Goal: Information Seeking & Learning: Learn about a topic

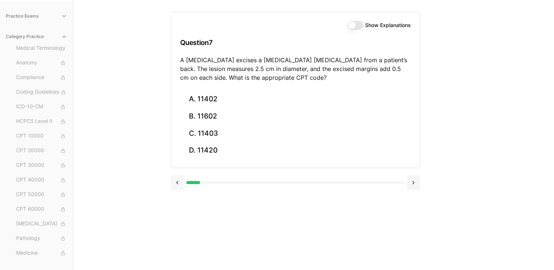
click at [179, 182] on button at bounding box center [177, 182] width 13 height 15
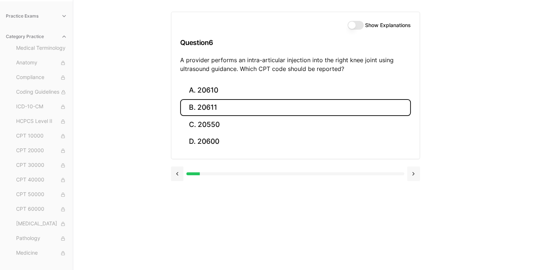
click at [412, 175] on button at bounding box center [413, 174] width 13 height 15
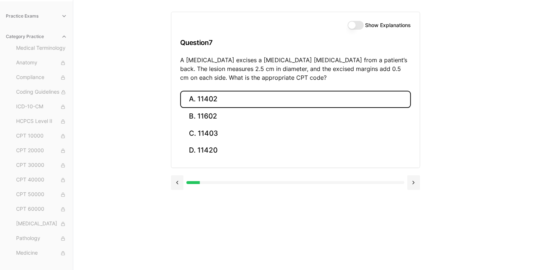
click at [281, 102] on button "A. 11402" at bounding box center [295, 99] width 231 height 17
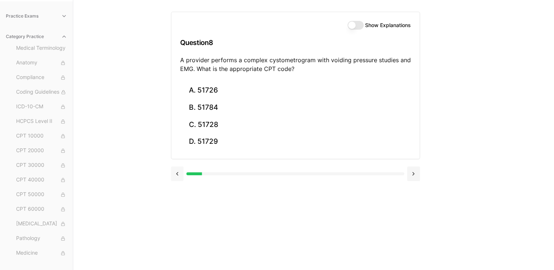
click at [177, 170] on button at bounding box center [177, 174] width 13 height 15
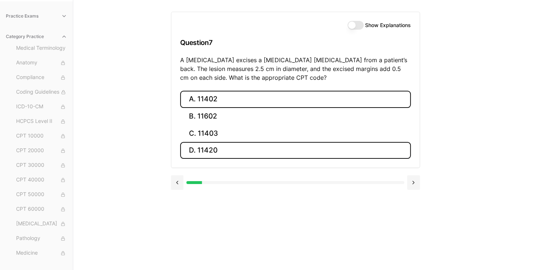
click at [208, 155] on button "D. 11420" at bounding box center [295, 150] width 231 height 17
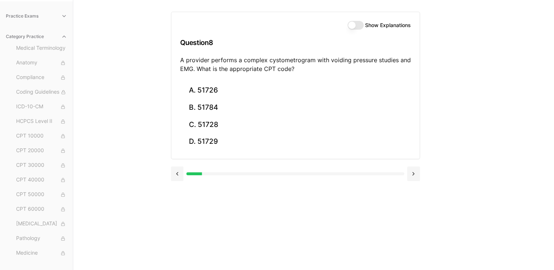
click at [356, 30] on div "Show Explanations Question 8 A provider performs a complex cystometrogram with …" at bounding box center [295, 47] width 248 height 70
click at [357, 29] on button "Show Explanations" at bounding box center [356, 25] width 16 height 9
click at [180, 173] on button at bounding box center [177, 174] width 13 height 15
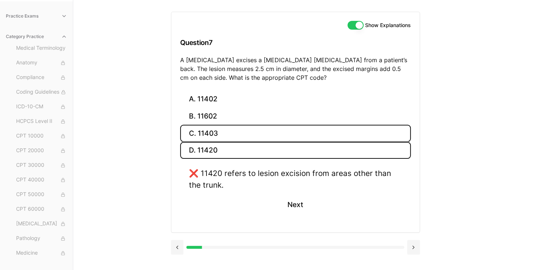
click at [250, 136] on button "C. 11403" at bounding box center [295, 133] width 231 height 17
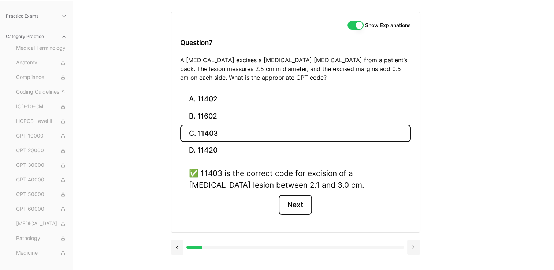
click at [297, 203] on button "Next" at bounding box center [295, 205] width 33 height 20
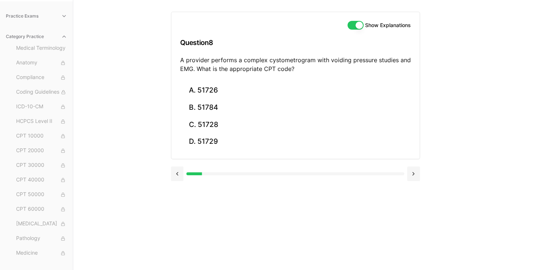
click at [354, 25] on button "Show Explanations" at bounding box center [356, 25] width 16 height 9
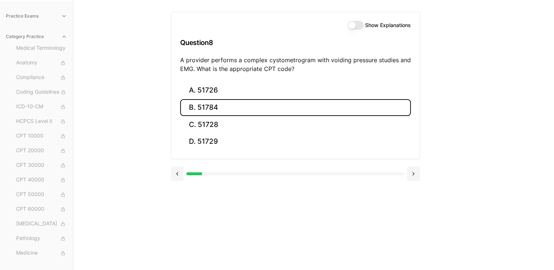
click at [236, 108] on button "B. 51784" at bounding box center [295, 107] width 231 height 17
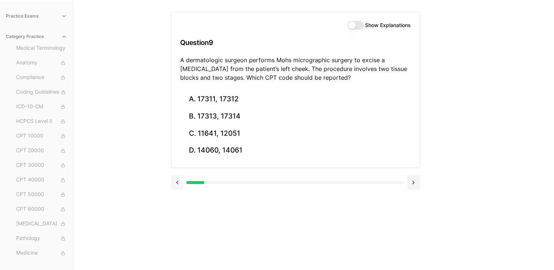
click at [179, 178] on button at bounding box center [177, 182] width 13 height 15
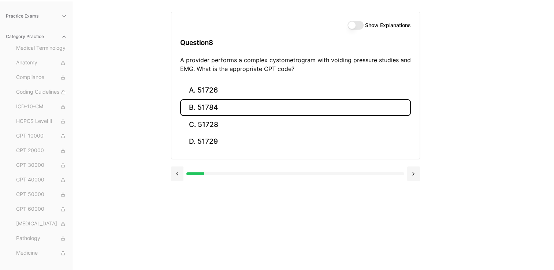
click at [358, 25] on button "Show Explanations" at bounding box center [356, 25] width 16 height 9
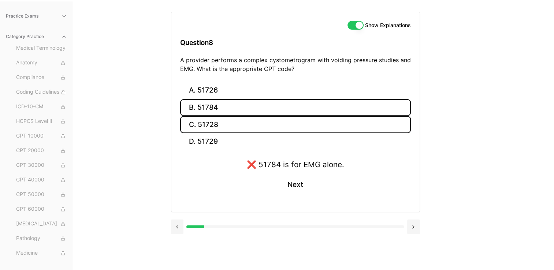
click at [269, 126] on button "C. 51728" at bounding box center [295, 124] width 231 height 17
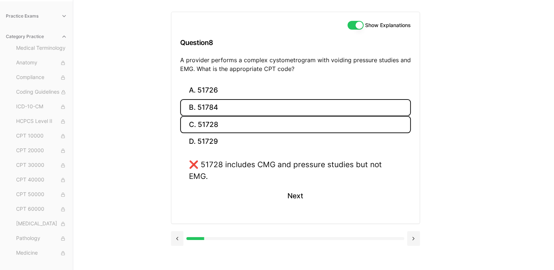
click at [252, 100] on button "B. 51784" at bounding box center [295, 107] width 231 height 17
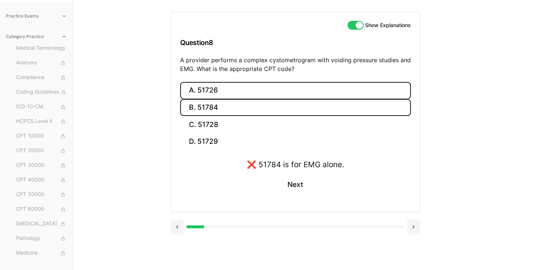
click at [254, 93] on button "A. 51726" at bounding box center [295, 90] width 231 height 17
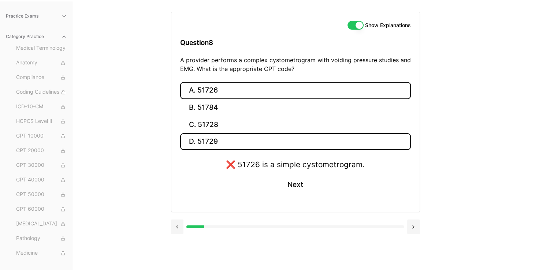
click at [230, 146] on button "D. 51729" at bounding box center [295, 141] width 231 height 17
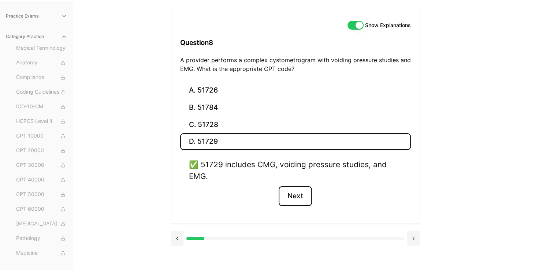
click at [298, 196] on button "Next" at bounding box center [295, 196] width 33 height 20
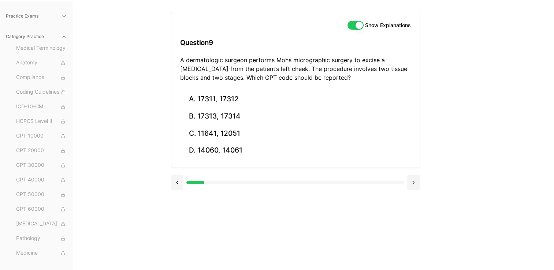
click at [359, 27] on button "Show Explanations" at bounding box center [356, 25] width 16 height 9
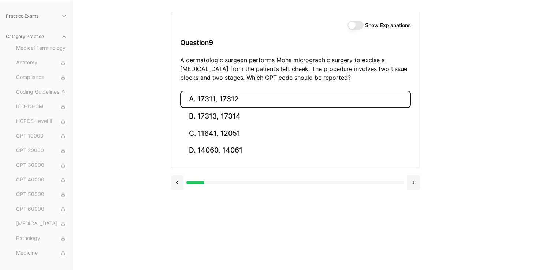
click at [232, 93] on button "A. 17311, 17312" at bounding box center [295, 99] width 231 height 17
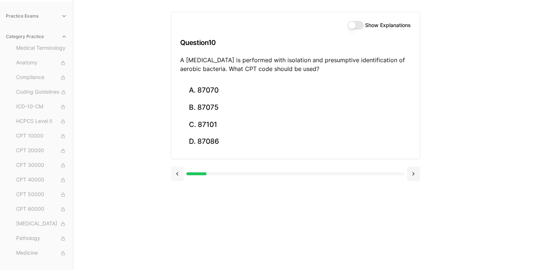
click at [177, 176] on button at bounding box center [177, 174] width 13 height 15
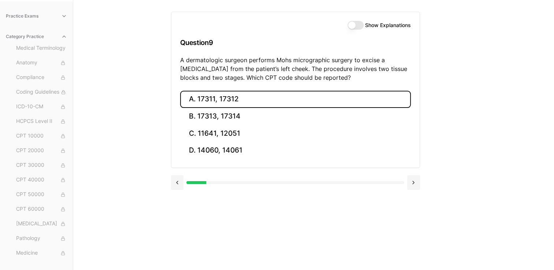
click at [356, 26] on button "Show Explanations" at bounding box center [356, 25] width 16 height 9
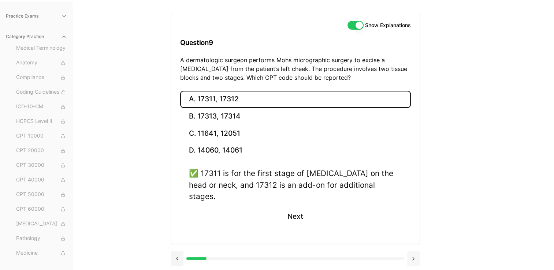
click at [413, 252] on button at bounding box center [413, 259] width 13 height 15
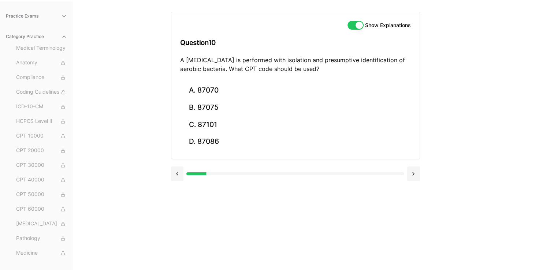
drag, startPoint x: 379, startPoint y: 172, endPoint x: 309, endPoint y: 269, distance: 119.2
click at [378, 171] on div at bounding box center [295, 174] width 249 height 15
